Goal: Information Seeking & Learning: Find specific fact

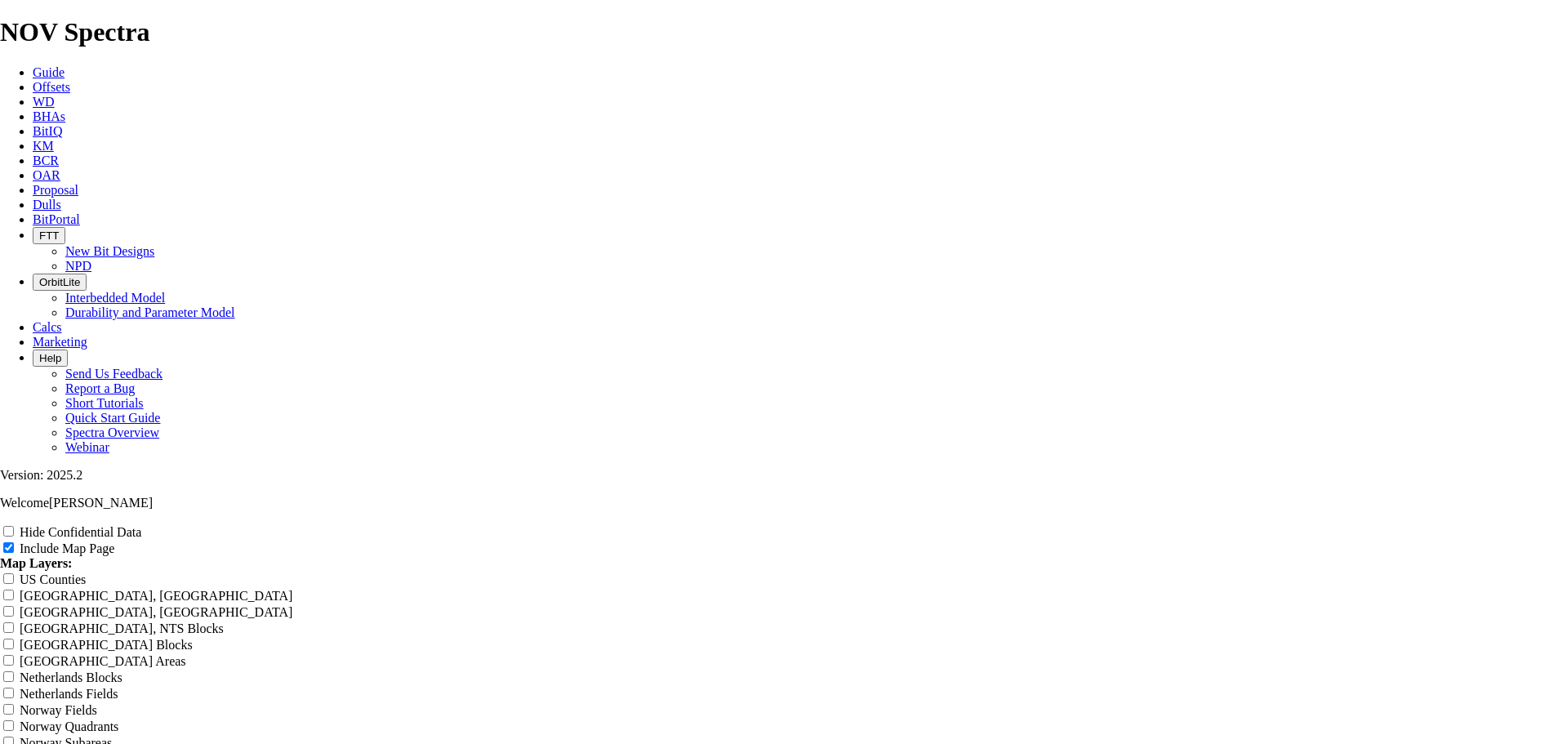
scroll to position [1515, 0]
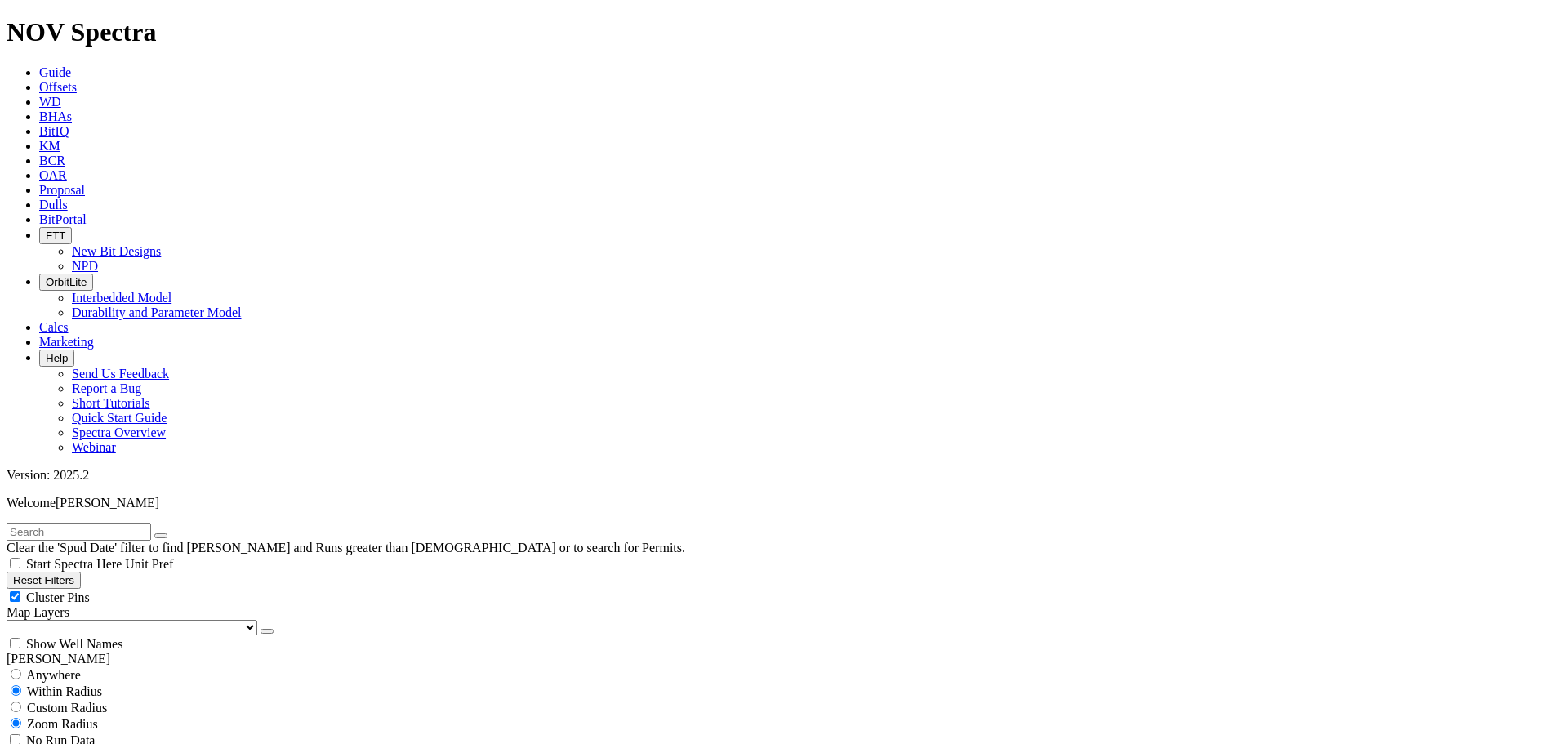
type input "[DATE]"
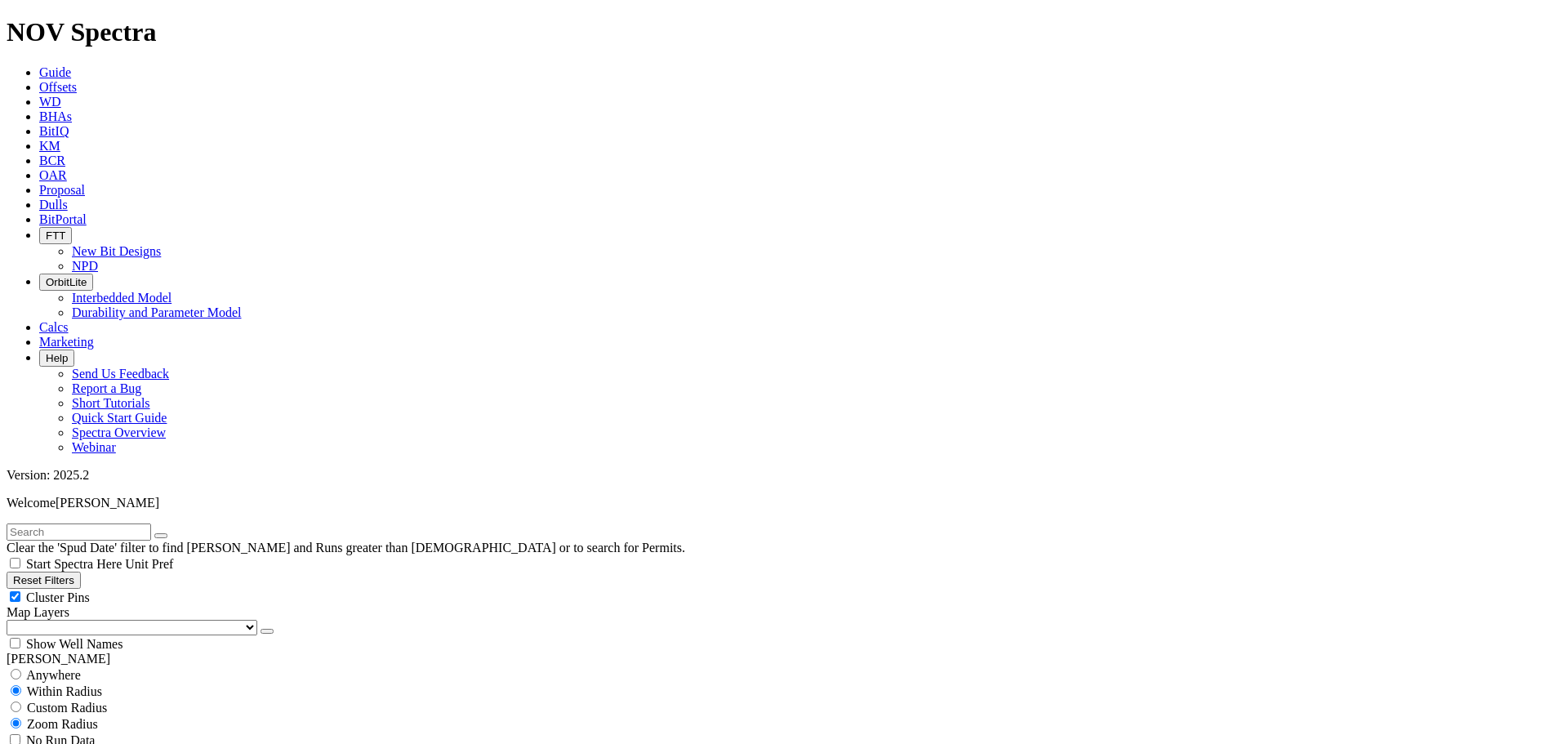
select select
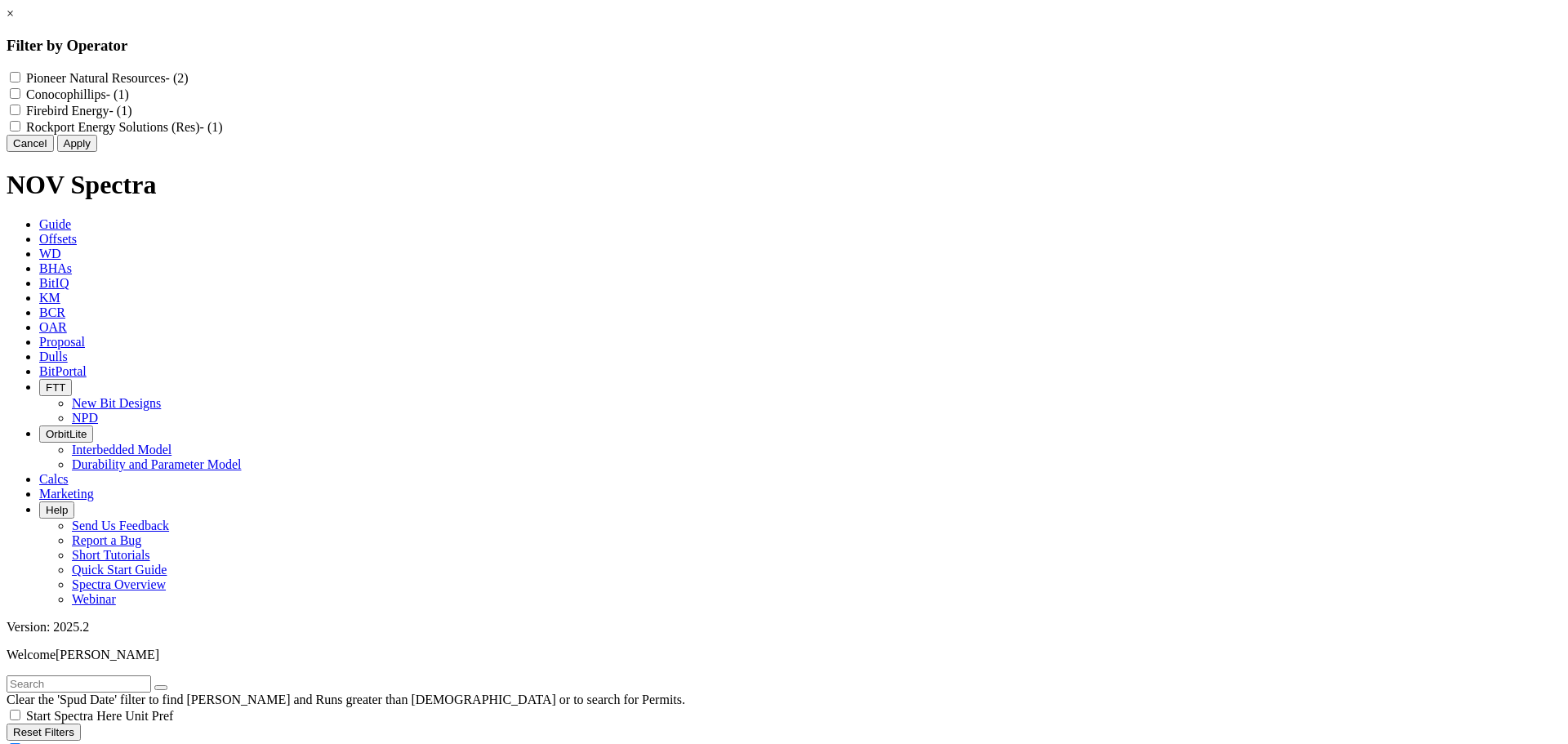
click at [14, 21] on link "×" at bounding box center [10, 13] width 8 height 14
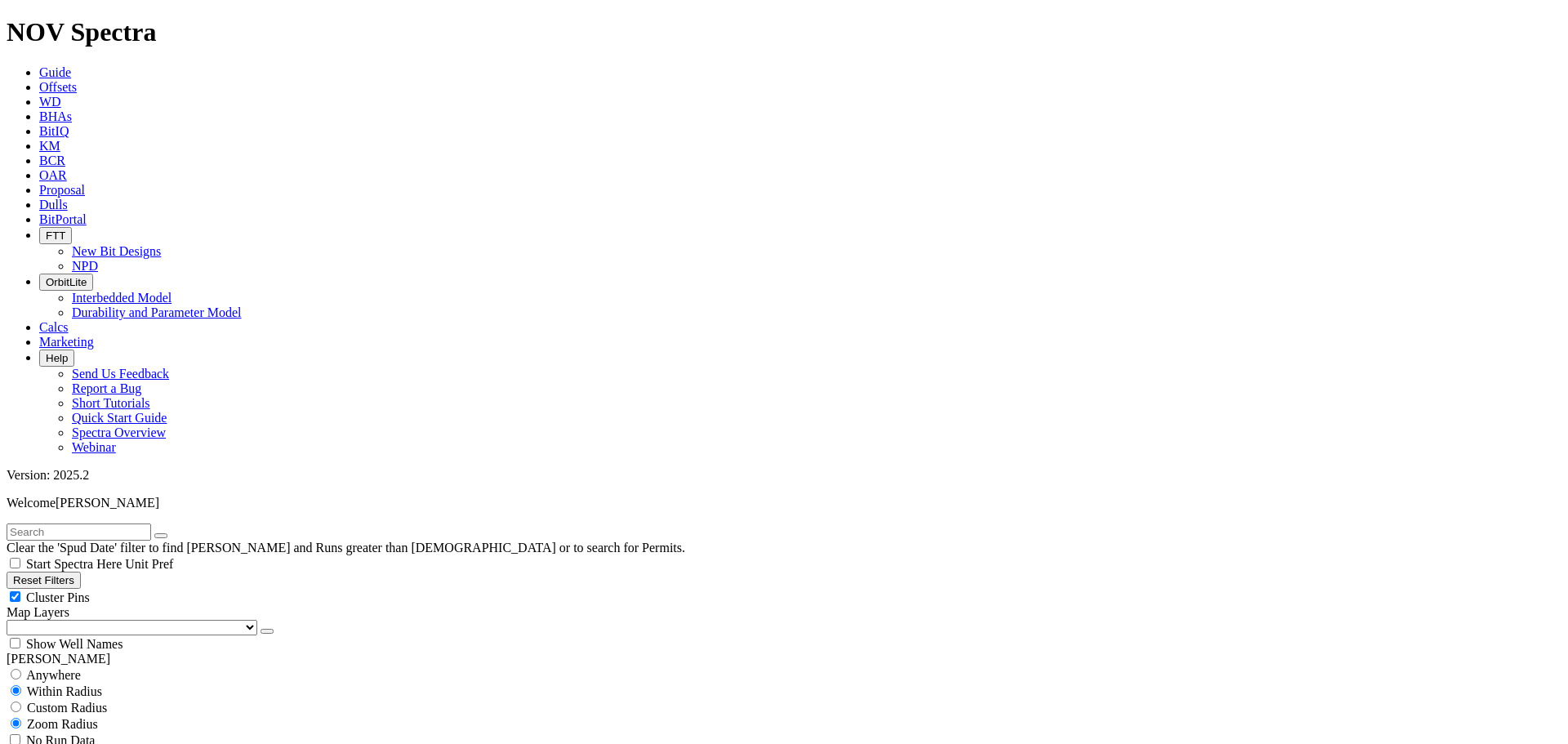
scroll to position [1144, 0]
